Goal: Navigation & Orientation: Understand site structure

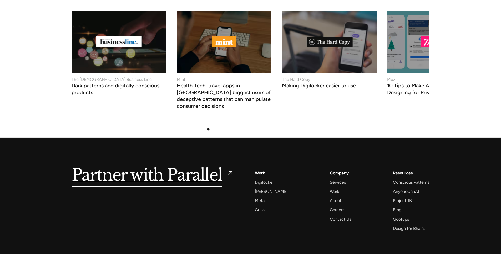
scroll to position [2224, 0]
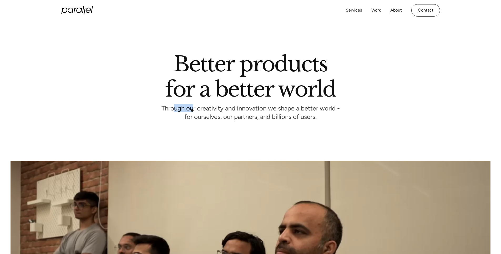
drag, startPoint x: 176, startPoint y: 110, endPoint x: 192, endPoint y: 111, distance: 16.0
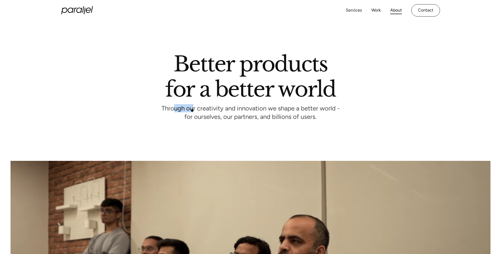
click at [192, 111] on p "Through our creativity and innovation we shape a better world - for ourselves, …" at bounding box center [250, 113] width 178 height 14
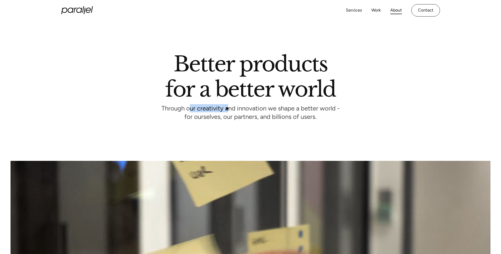
drag, startPoint x: 190, startPoint y: 110, endPoint x: 229, endPoint y: 109, distance: 39.2
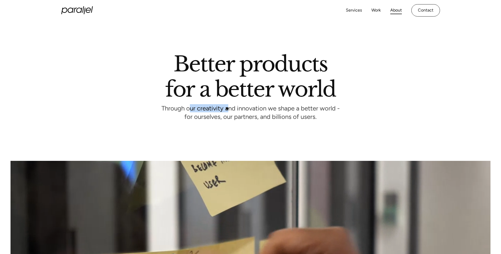
click at [229, 109] on p "Through our creativity and innovation we shape a better world - for ourselves, …" at bounding box center [250, 113] width 178 height 14
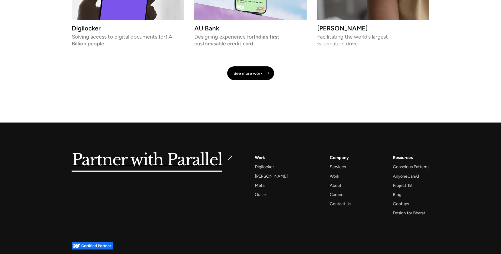
scroll to position [1247, 0]
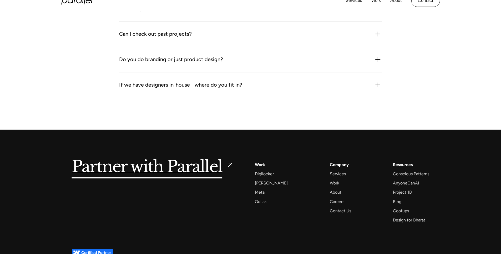
scroll to position [594, 0]
